Goal: Information Seeking & Learning: Learn about a topic

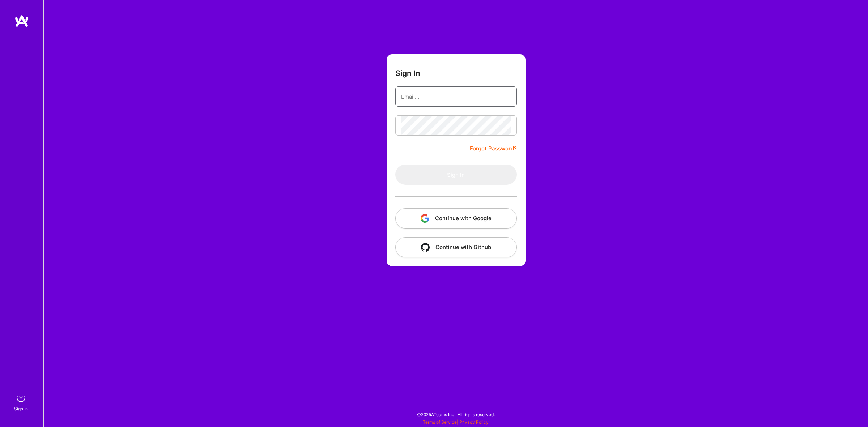
click at [445, 106] on input "email" at bounding box center [456, 97] width 110 height 18
click at [445, 100] on input "email" at bounding box center [456, 97] width 110 height 18
type input "[EMAIL_ADDRESS][DOMAIN_NAME]"
click at [447, 169] on button "Sign In" at bounding box center [456, 175] width 122 height 20
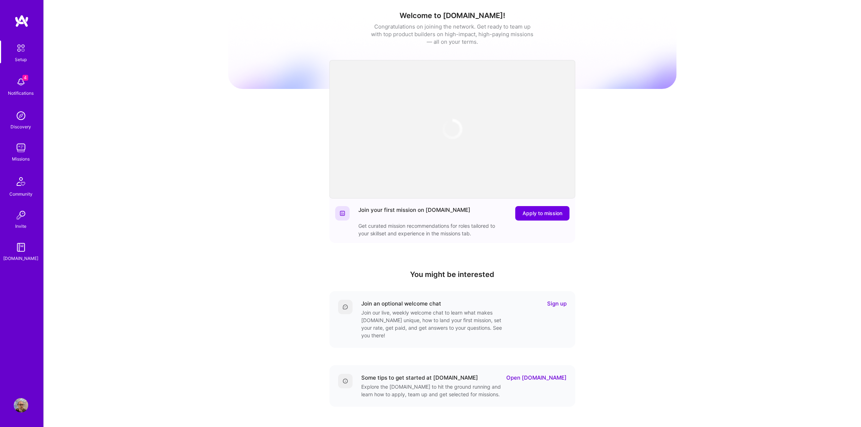
click at [25, 148] on img at bounding box center [21, 148] width 14 height 14
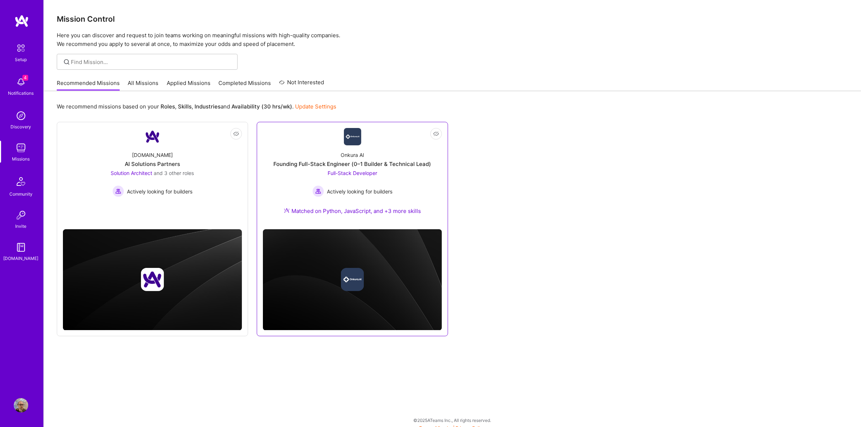
click at [285, 146] on div "Onkura AI Founding Full-Stack Engineer (0–1 Builder & Technical Lead) Full-Stac…" at bounding box center [352, 184] width 179 height 78
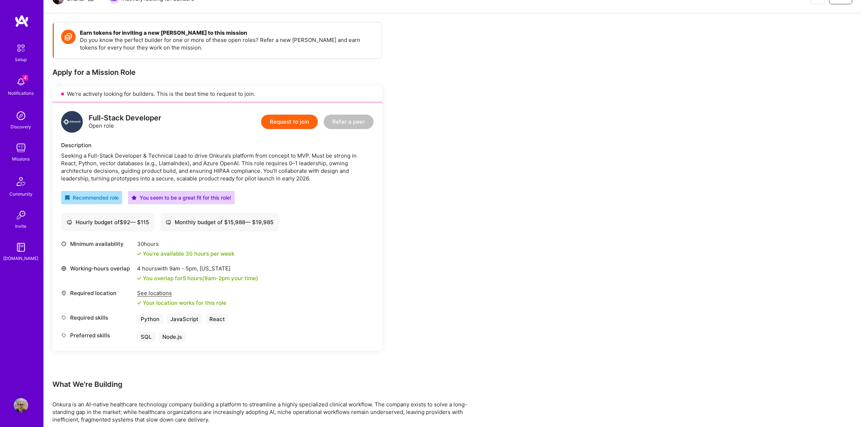
scroll to position [90, 0]
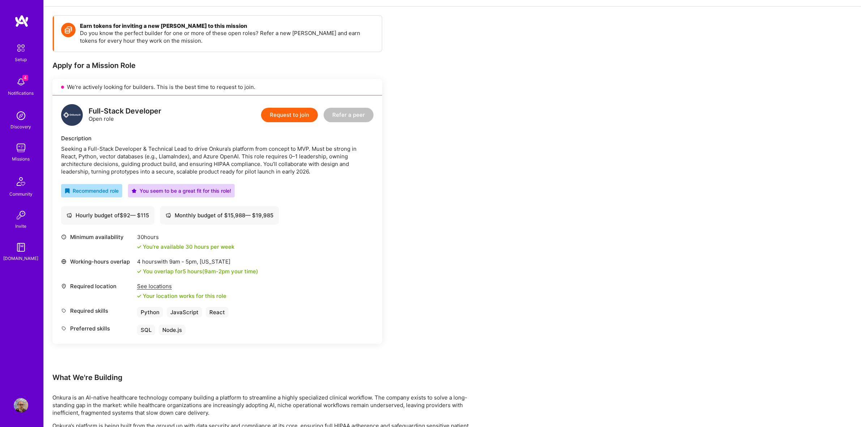
click at [251, 147] on div "Seeking a Full-Stack Developer & Technical Lead to drive Onkura’s platform from…" at bounding box center [217, 160] width 312 height 30
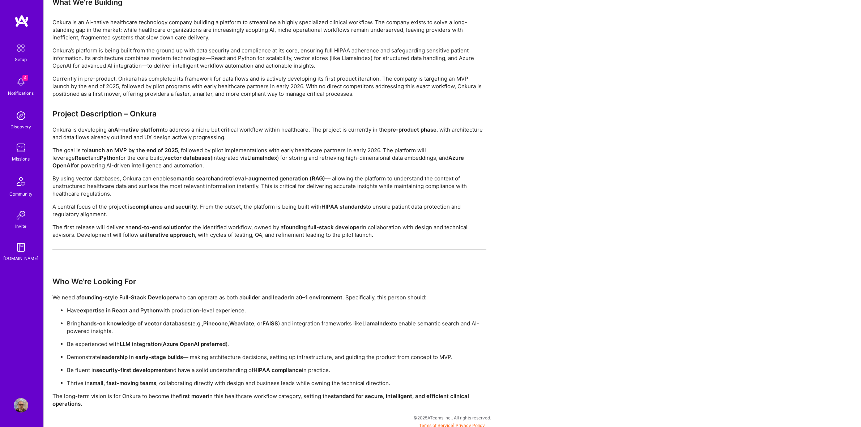
scroll to position [469, 0]
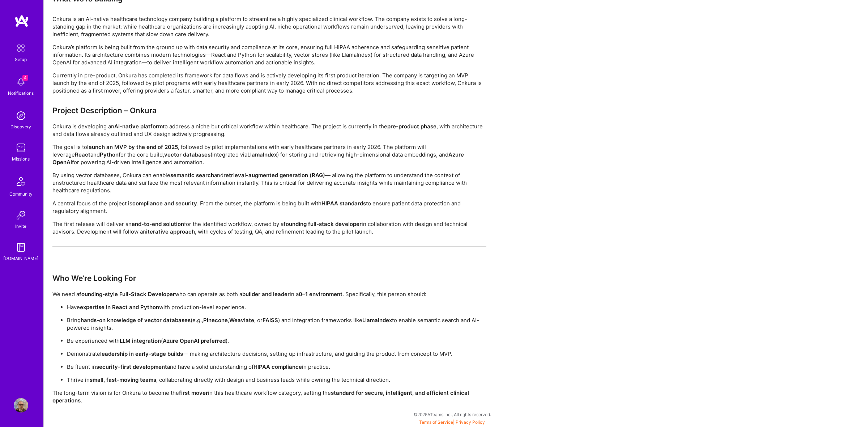
click at [216, 127] on p "Onkura is developing an AI-native platform to address a niche but critical work…" at bounding box center [269, 130] width 434 height 15
